Goal: Task Accomplishment & Management: Use online tool/utility

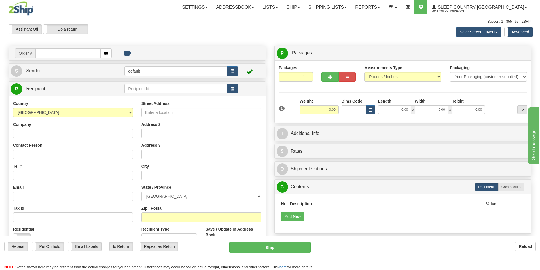
drag, startPoint x: 0, startPoint y: 0, endPoint x: 74, endPoint y: 54, distance: 91.8
click at [74, 54] on input "text" at bounding box center [67, 54] width 65 height 10
click at [75, 54] on input "text" at bounding box center [67, 54] width 65 height 10
click at [75, 56] on input "text" at bounding box center [67, 54] width 65 height 10
click at [80, 54] on input "text" at bounding box center [67, 54] width 65 height 10
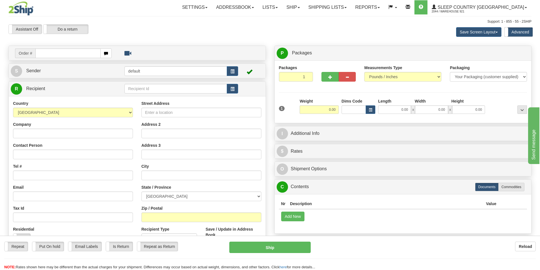
click at [80, 54] on input "text" at bounding box center [67, 54] width 65 height 10
type input "9000I166861"
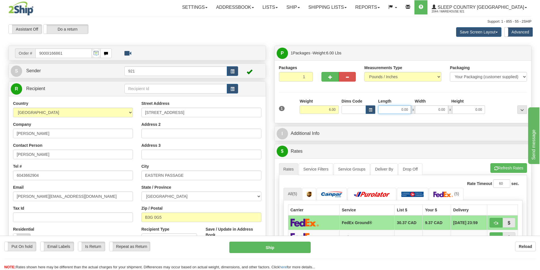
click at [395, 110] on input "0.00" at bounding box center [394, 110] width 33 height 9
type input "4.00"
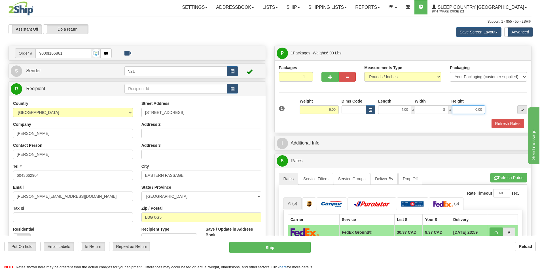
type input "8.00"
type input "7.00"
click at [508, 125] on button "Refresh Rates" at bounding box center [508, 124] width 33 height 10
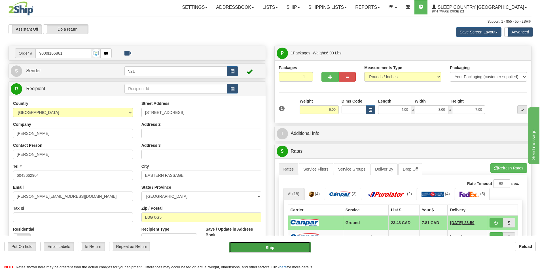
click at [302, 243] on button "Ship" at bounding box center [269, 247] width 81 height 11
type input "1"
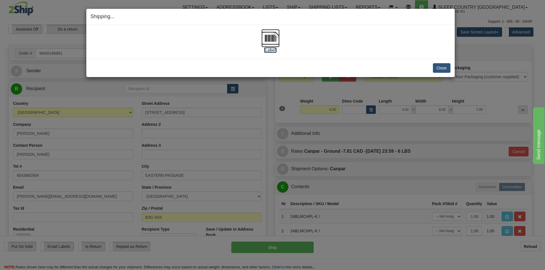
click at [272, 39] on img at bounding box center [270, 38] width 18 height 18
